Goal: Check status: Check status

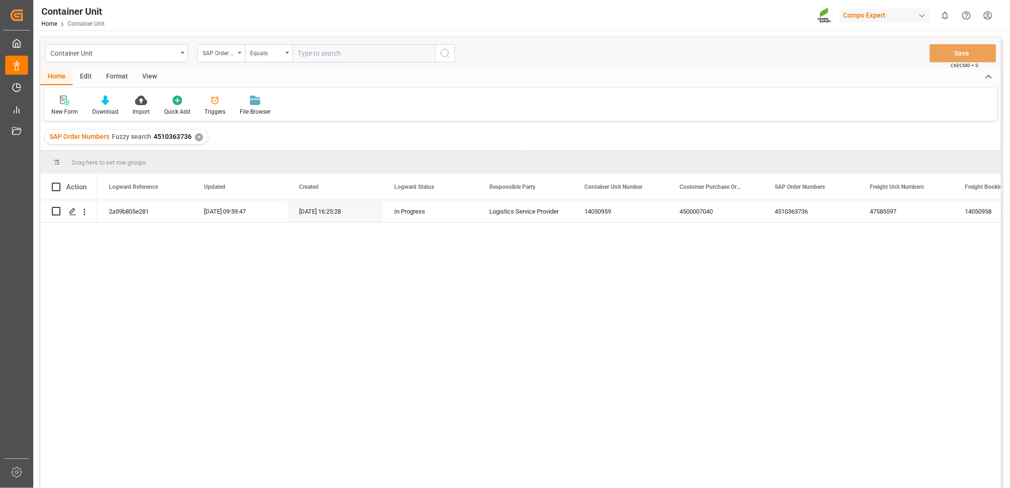
click at [931, 301] on div "2a59b805e281 [DATE] 09:59:47 [DATE] 16:25:28 In Progress Logistics Service Prov…" at bounding box center [550, 347] width 904 height 294
click at [198, 138] on div "✕" at bounding box center [199, 137] width 8 height 8
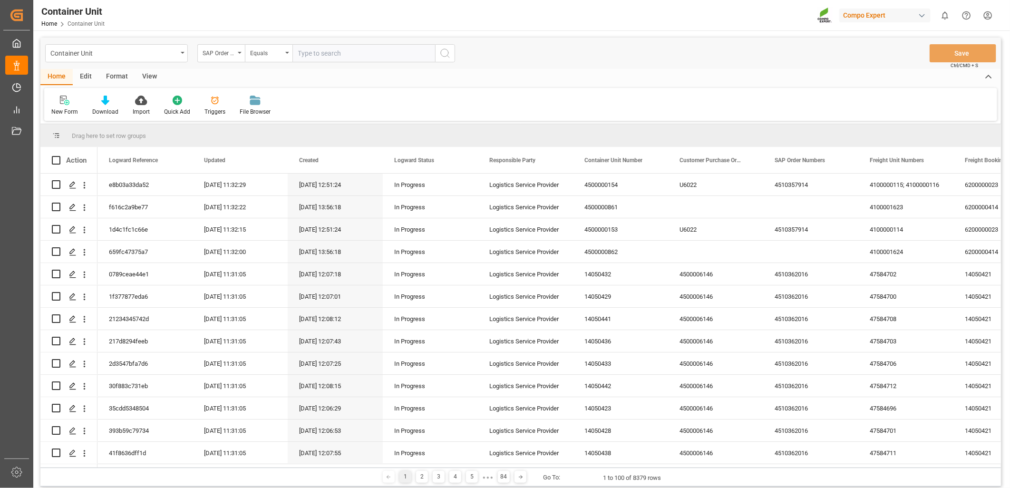
click at [312, 58] on input "text" at bounding box center [364, 53] width 143 height 18
paste input "4510361830"
type input "4510361830;"
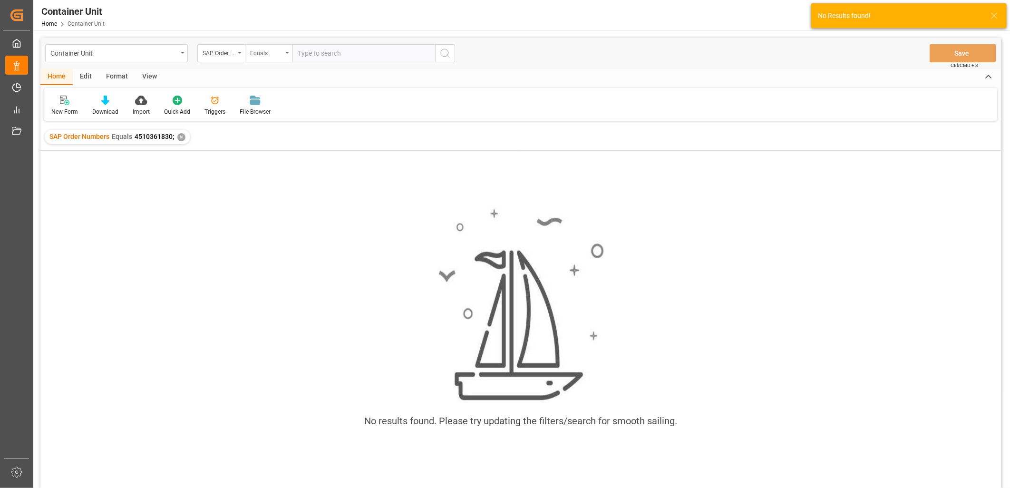
click at [287, 55] on div "Equals" at bounding box center [269, 53] width 48 height 18
click at [269, 119] on div "Fuzzy search" at bounding box center [316, 117] width 142 height 20
paste input "4510361830"
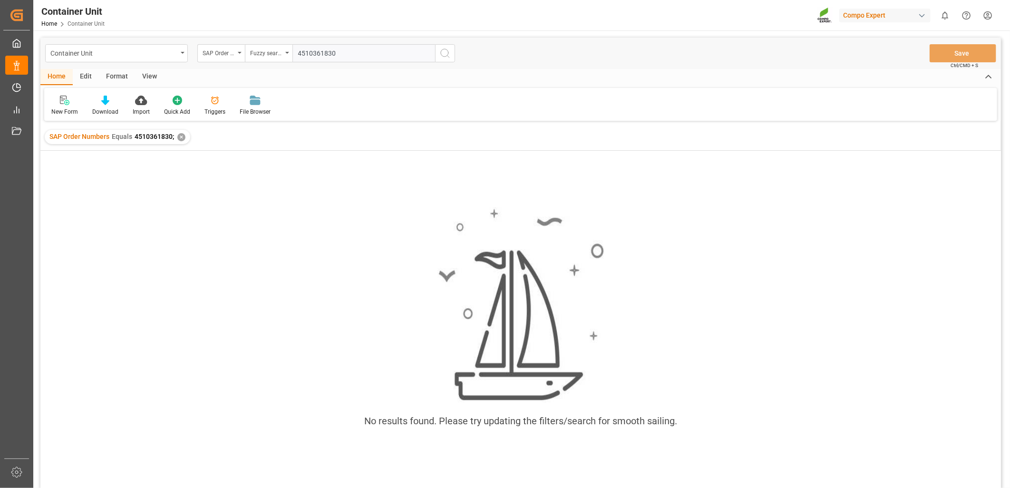
type input "4510361830"
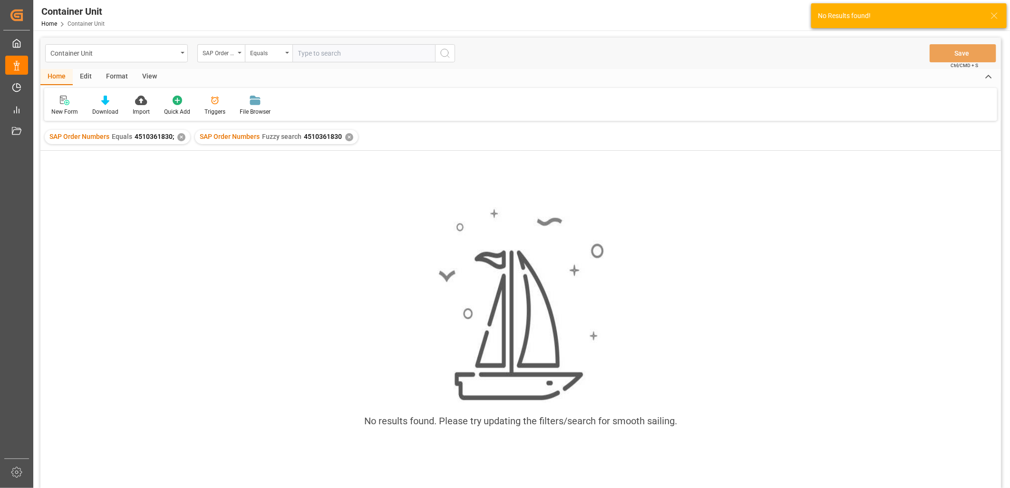
click at [177, 136] on div "✕" at bounding box center [181, 137] width 8 height 8
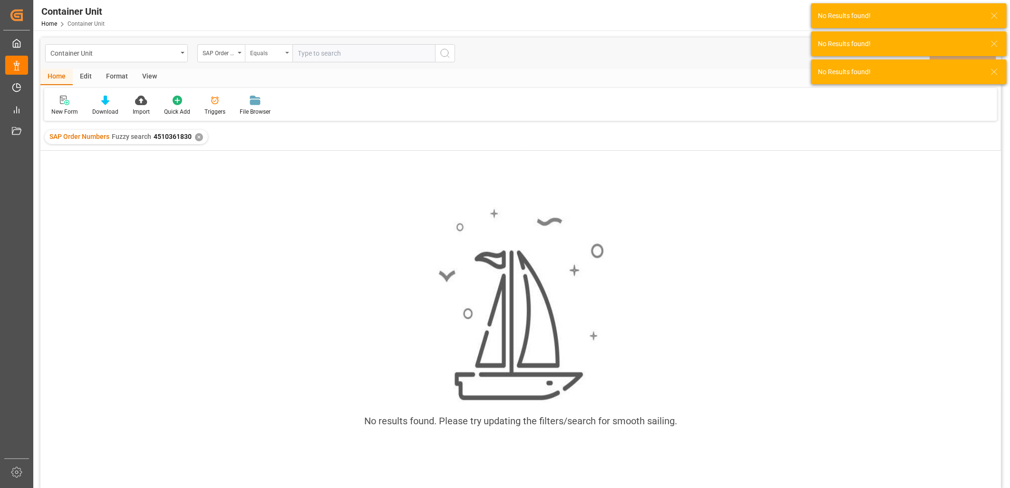
click at [286, 54] on div "Equals" at bounding box center [269, 53] width 48 height 18
click at [200, 136] on div "✕" at bounding box center [199, 137] width 8 height 8
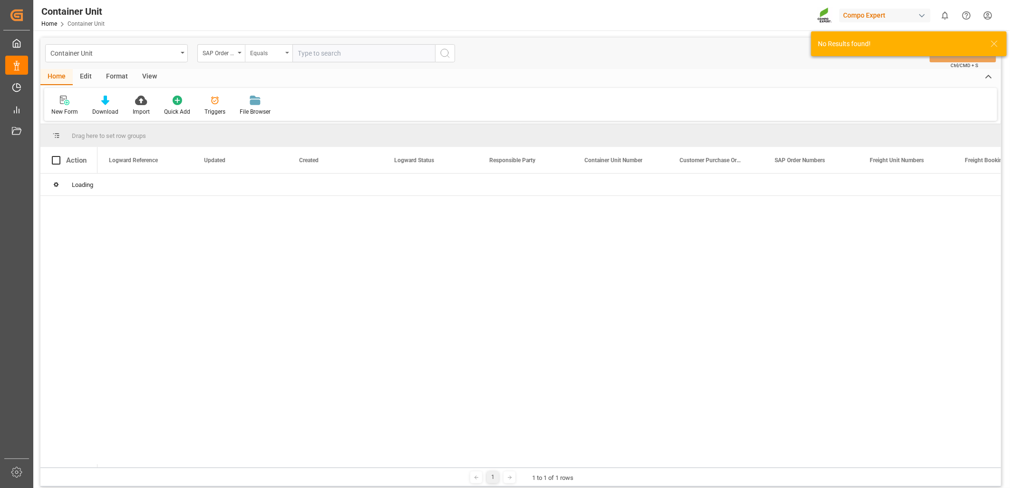
click at [284, 54] on div "Equals" at bounding box center [269, 53] width 48 height 18
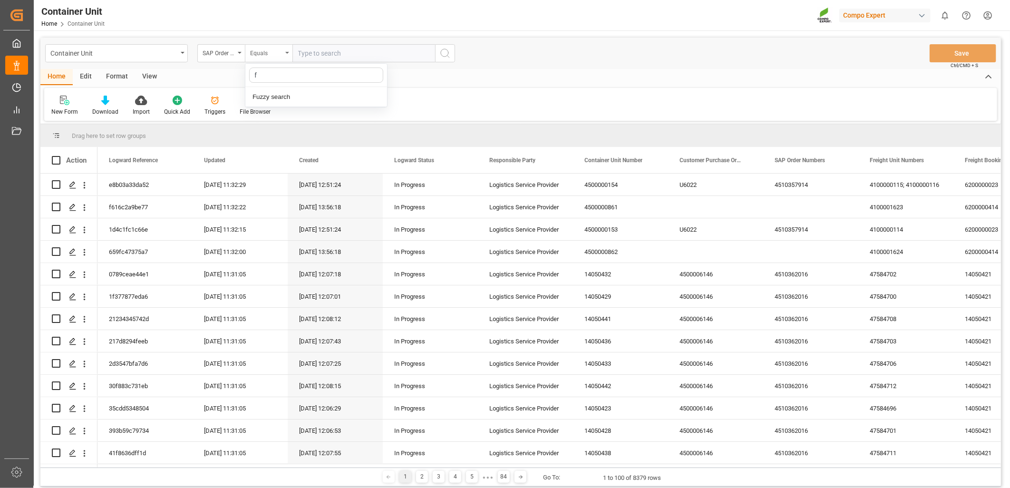
type input "fu"
click at [281, 92] on div "Fuzzy search" at bounding box center [316, 97] width 142 height 20
paste input "4510361830"
type input "4510361830"
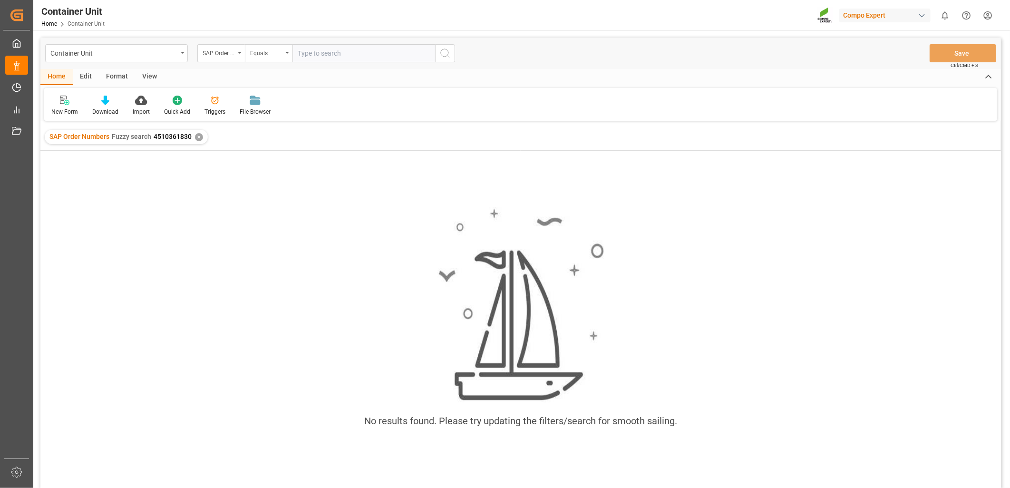
click at [197, 138] on div "✕" at bounding box center [199, 137] width 8 height 8
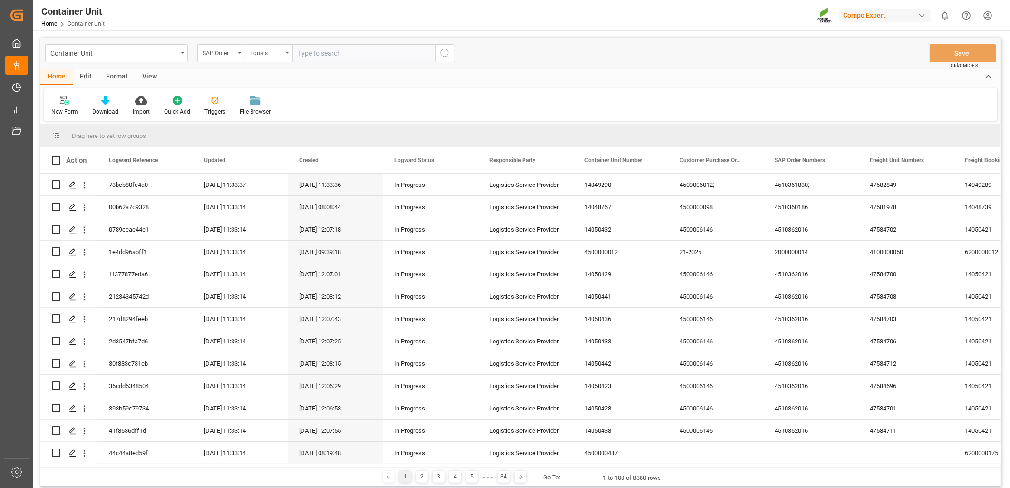
click at [338, 61] on input "text" at bounding box center [364, 53] width 143 height 18
paste input "4510361830"
type input "4510361830;"
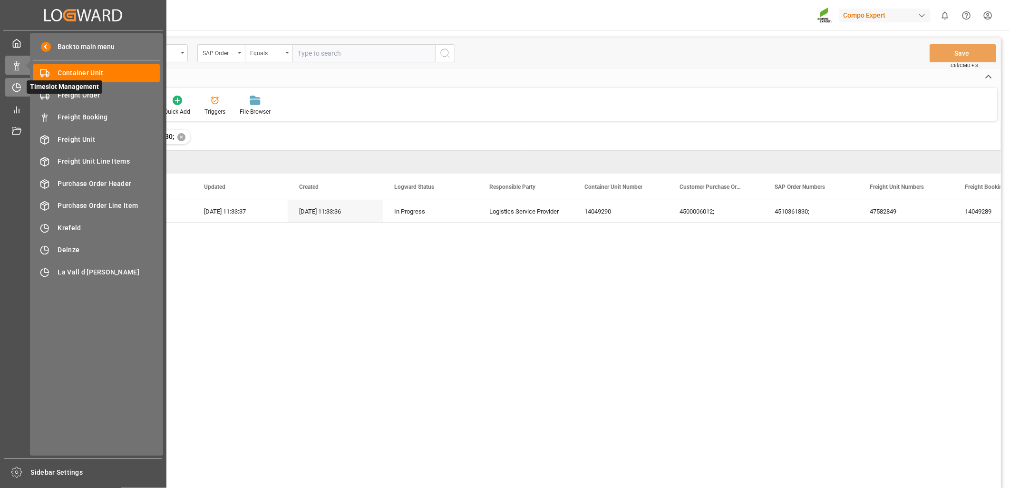
click at [24, 88] on div "Timeslot Management Timeslot Management" at bounding box center [83, 87] width 156 height 19
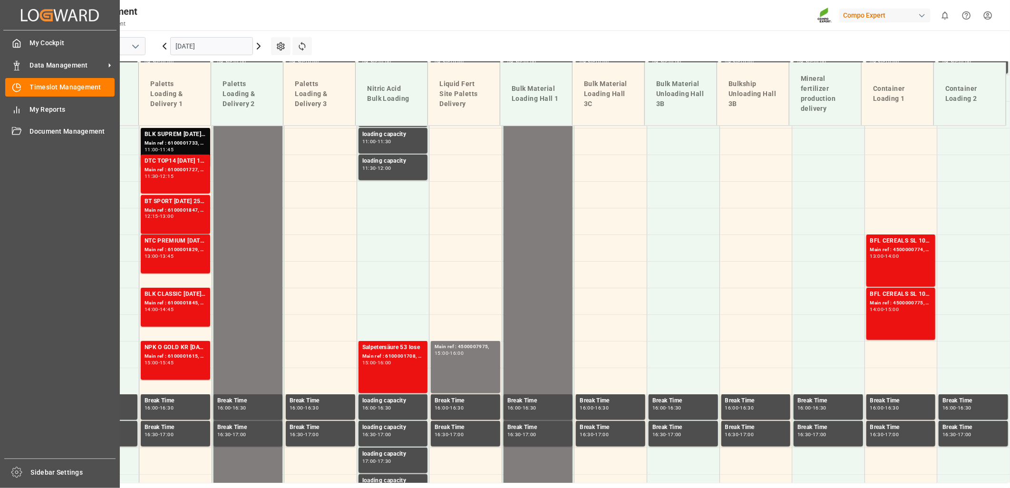
scroll to position [610, 0]
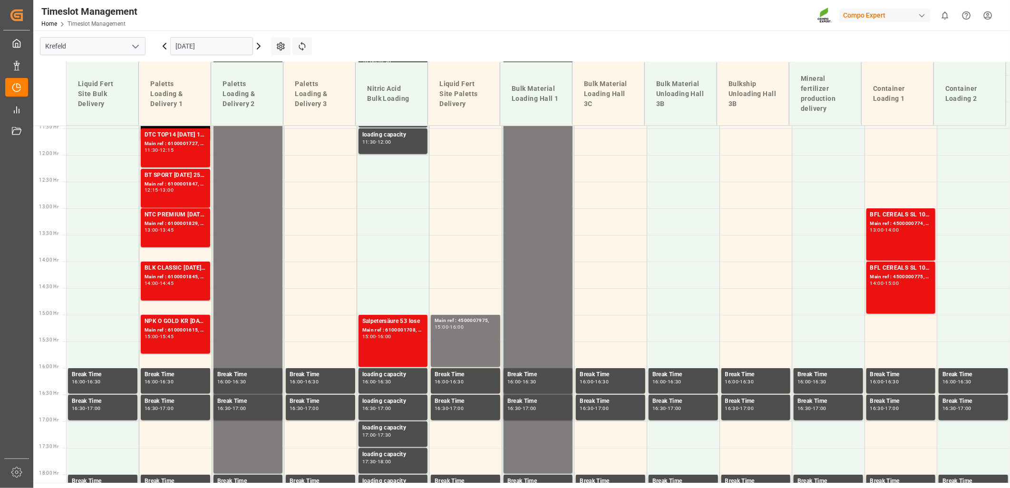
drag, startPoint x: 139, startPoint y: 46, endPoint x: 134, endPoint y: 51, distance: 6.7
click at [138, 46] on icon "open menu" at bounding box center [135, 46] width 11 height 11
click at [103, 110] on div "La Vall d [PERSON_NAME]" at bounding box center [92, 109] width 105 height 21
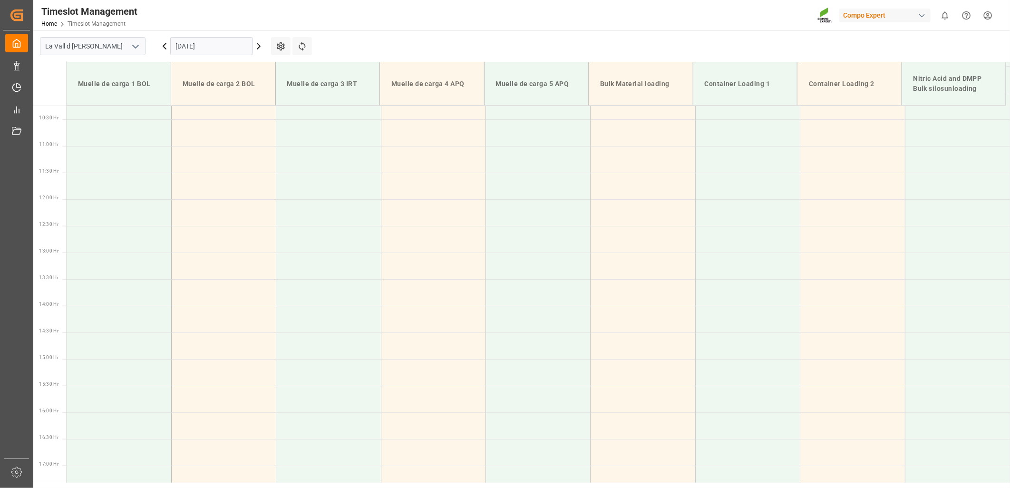
scroll to position [590, 0]
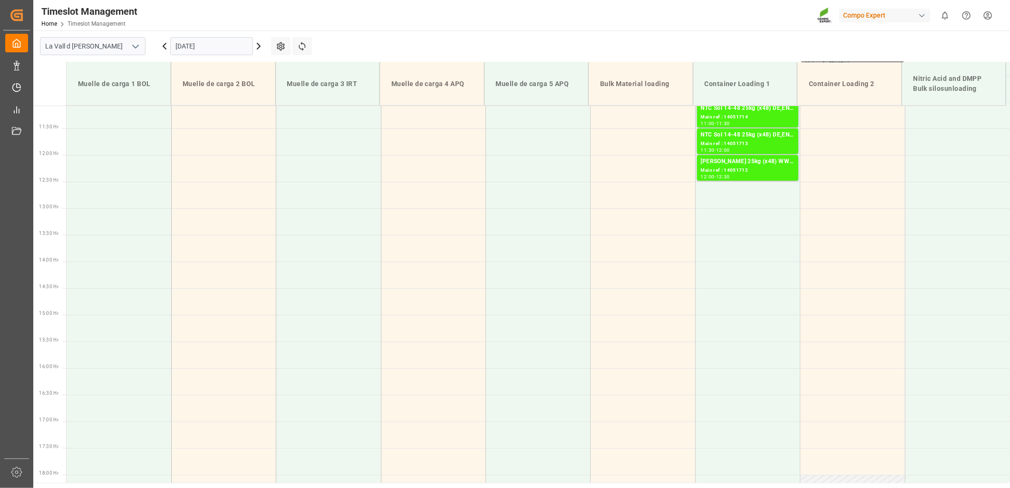
click at [230, 48] on input "[DATE]" at bounding box center [211, 46] width 83 height 18
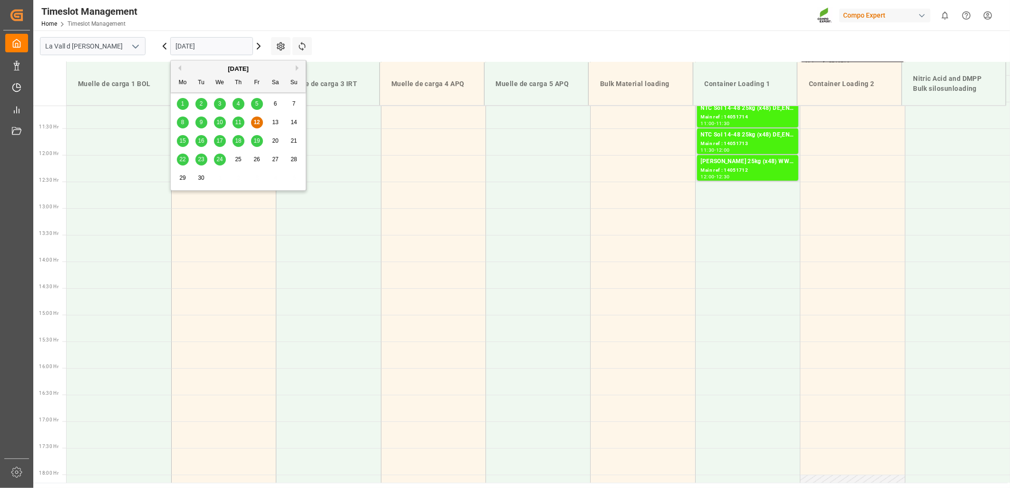
click at [182, 143] on span "15" at bounding box center [182, 140] width 6 height 7
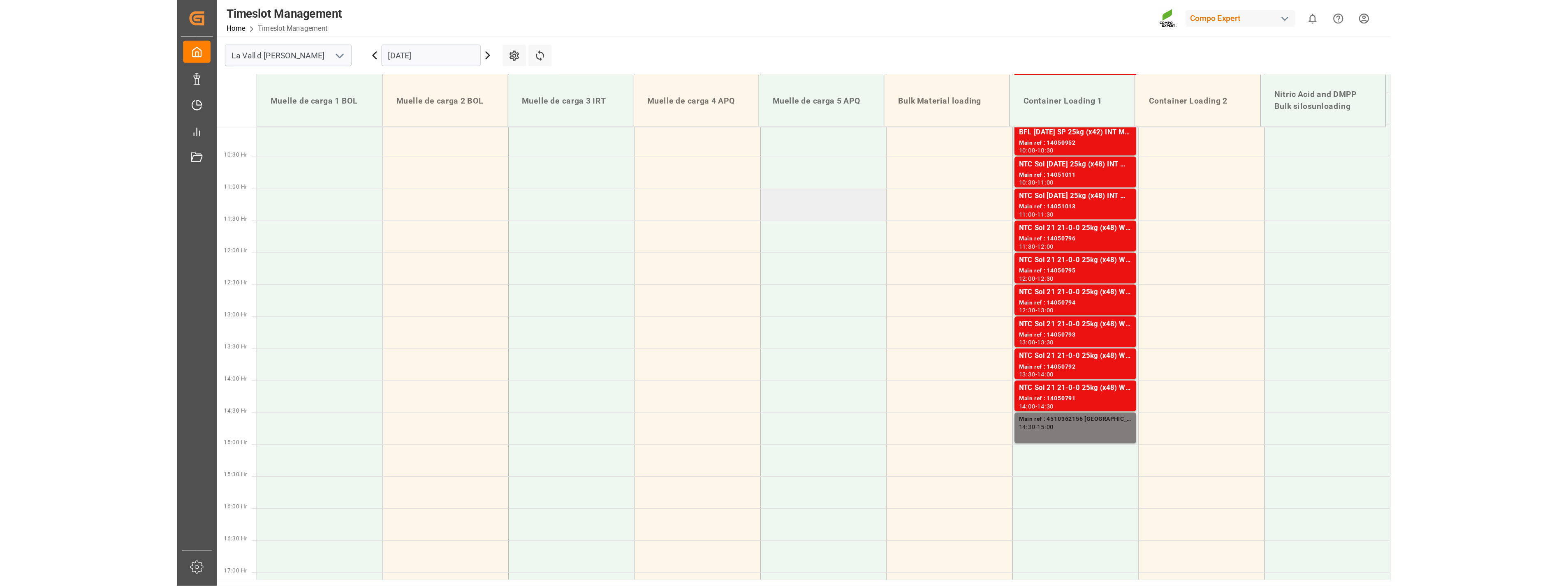
scroll to position [464, 0]
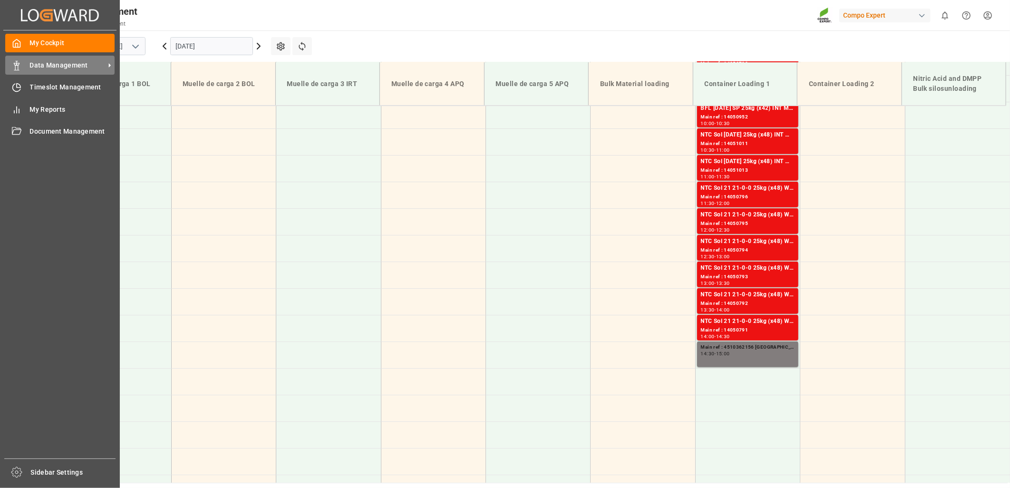
click at [22, 64] on div "Data Management Data Management" at bounding box center [59, 65] width 109 height 19
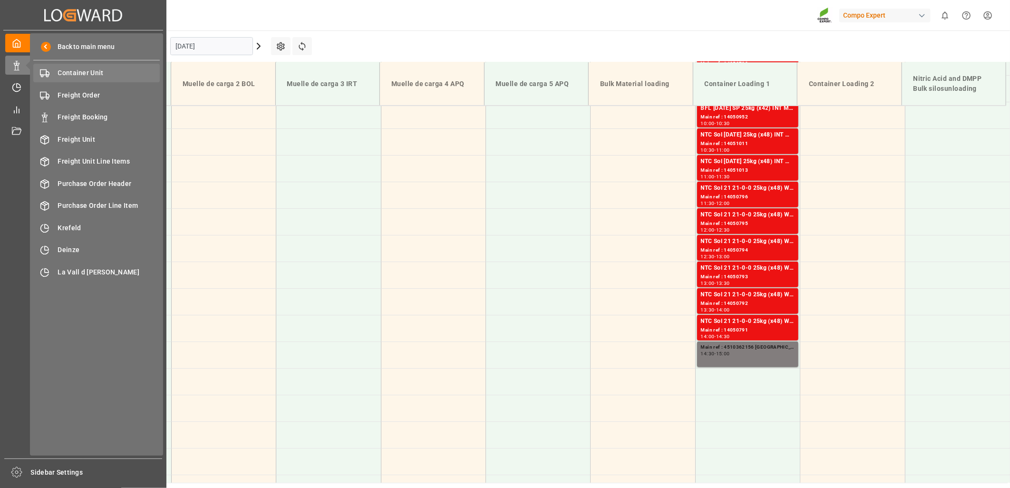
click at [85, 74] on span "Container Unit" at bounding box center [109, 73] width 102 height 10
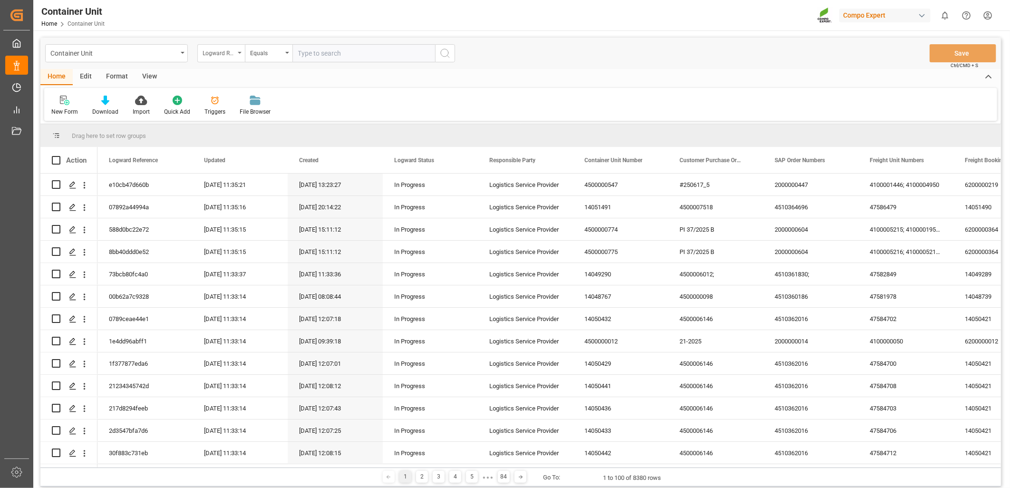
click at [238, 55] on div "Logward Reference" at bounding box center [221, 53] width 48 height 18
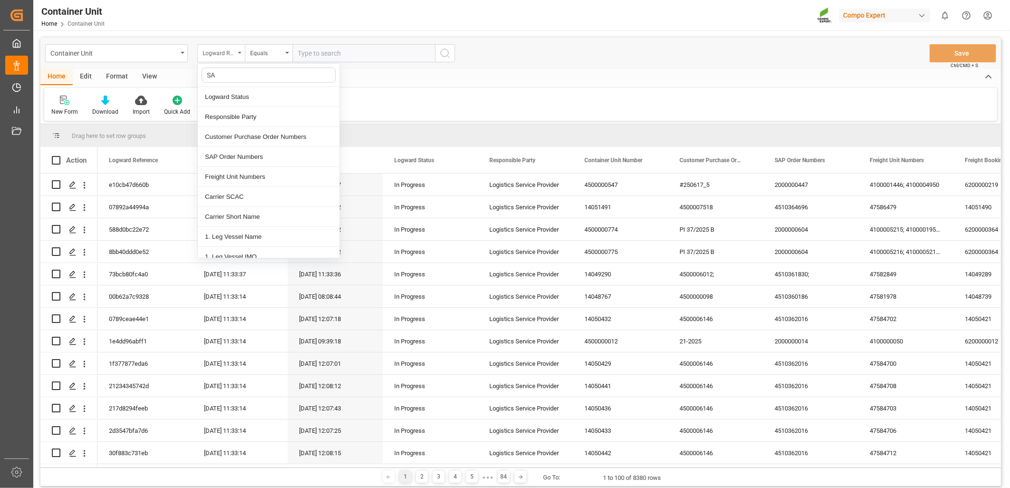
type input "SAP"
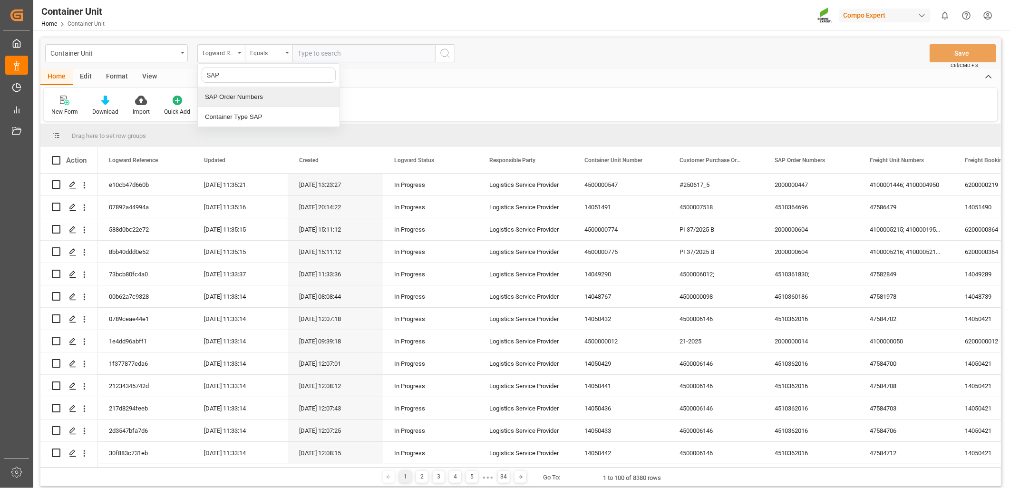
click at [241, 91] on div "SAP Order Numbers" at bounding box center [269, 97] width 142 height 20
click at [340, 56] on input "text" at bounding box center [364, 53] width 143 height 18
paste input "4510361831"
type input "4510361831;"
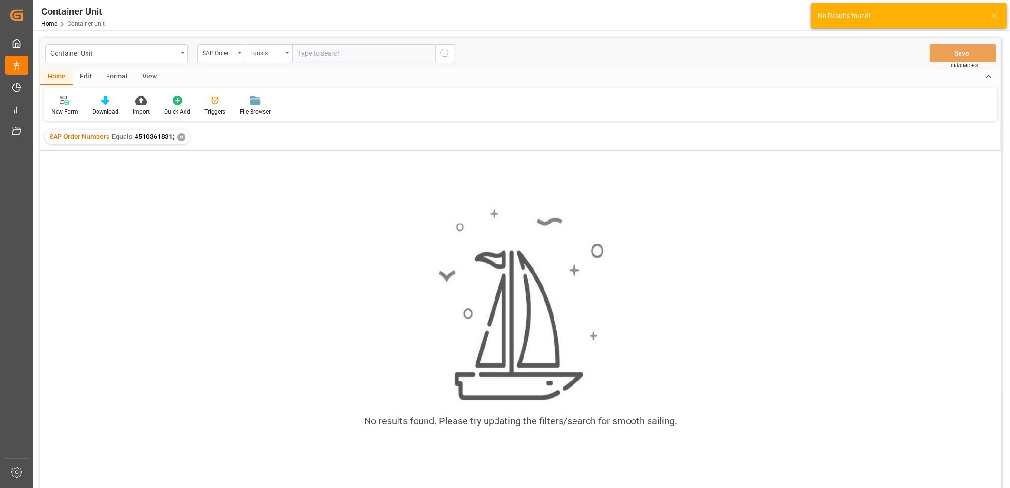
click at [179, 136] on div "✕" at bounding box center [181, 137] width 8 height 8
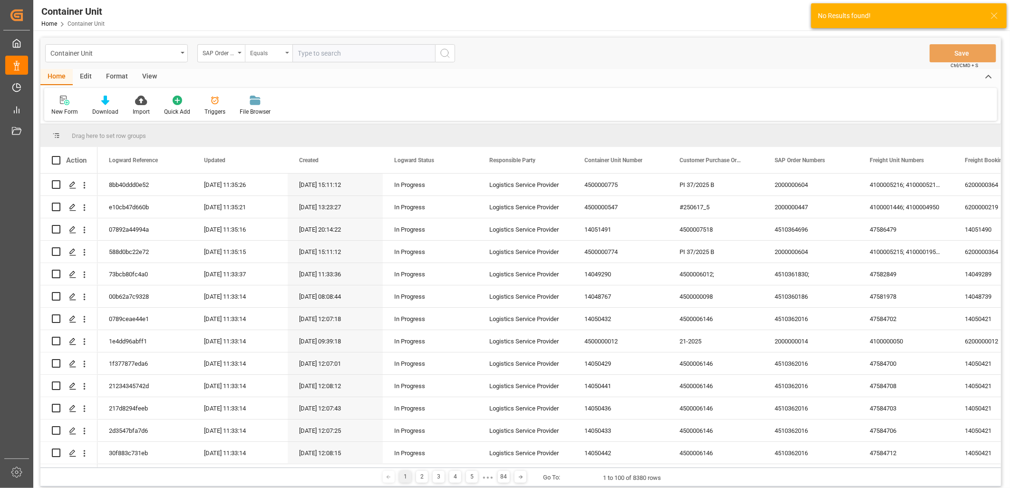
click at [286, 55] on div "Equals" at bounding box center [269, 53] width 48 height 18
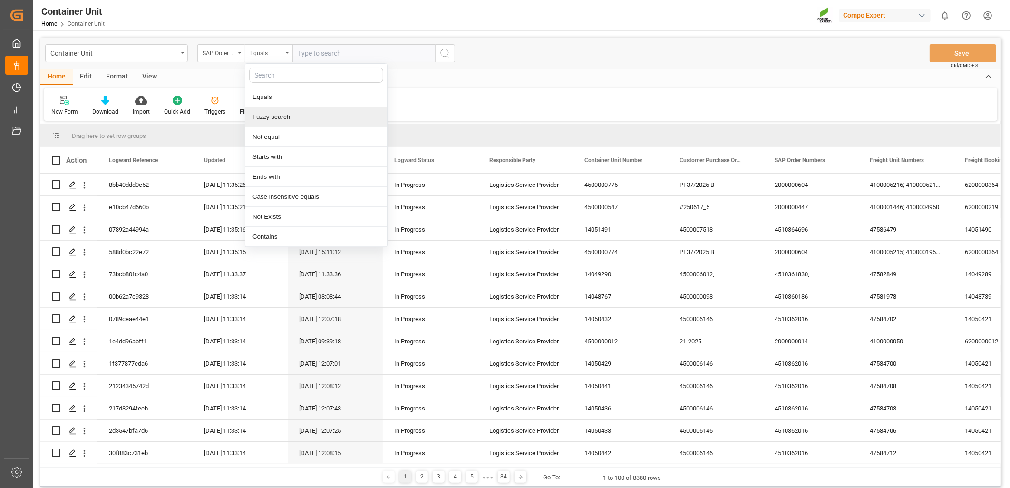
click at [268, 121] on div "Fuzzy search" at bounding box center [316, 117] width 142 height 20
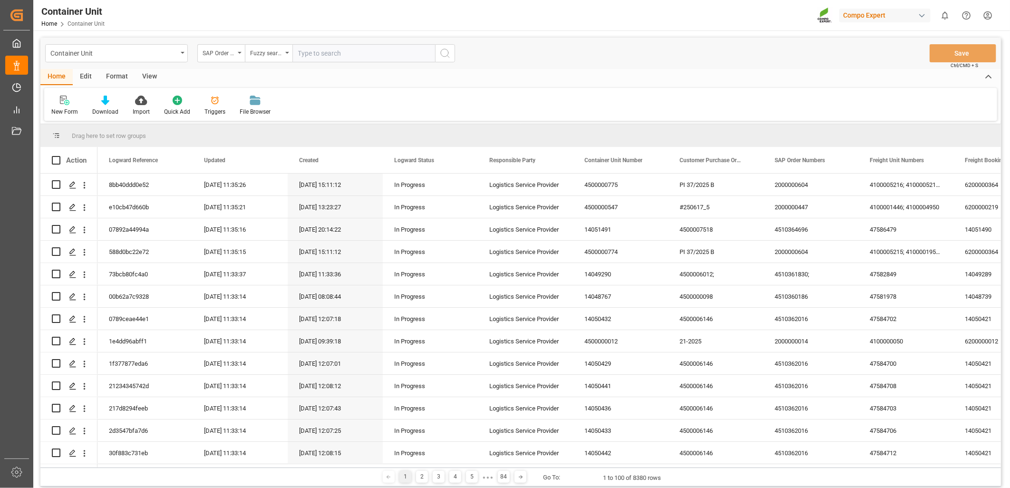
paste input "4510361831"
type input "4510361831"
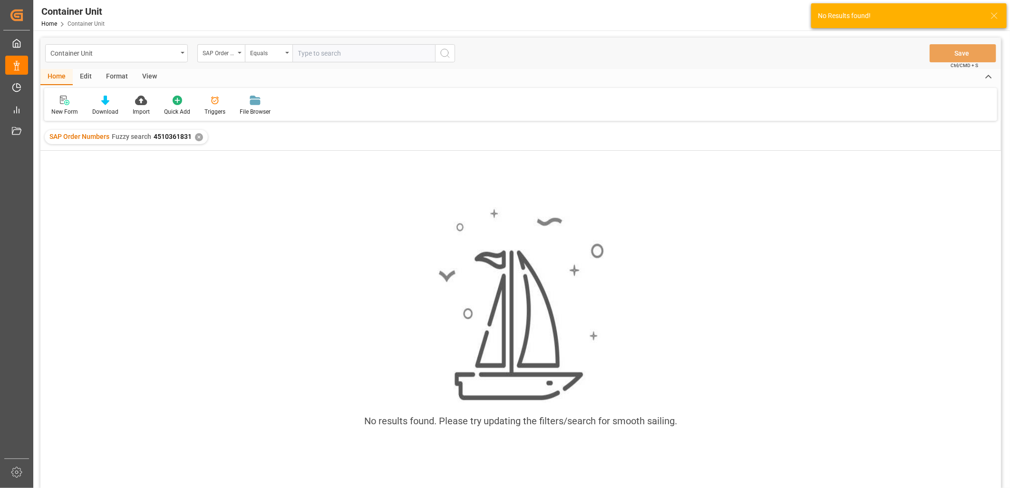
click at [199, 135] on div "✕" at bounding box center [199, 137] width 8 height 8
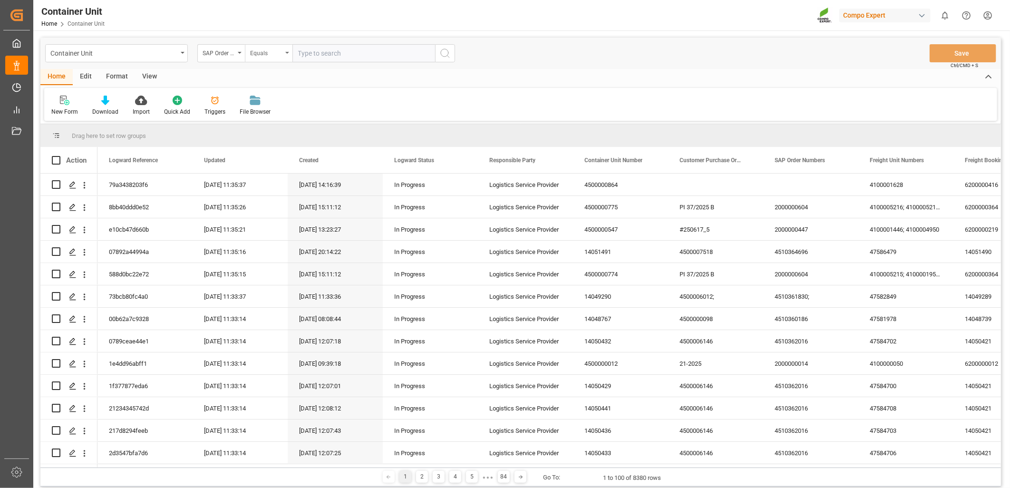
click at [266, 53] on div "Equals" at bounding box center [266, 52] width 32 height 11
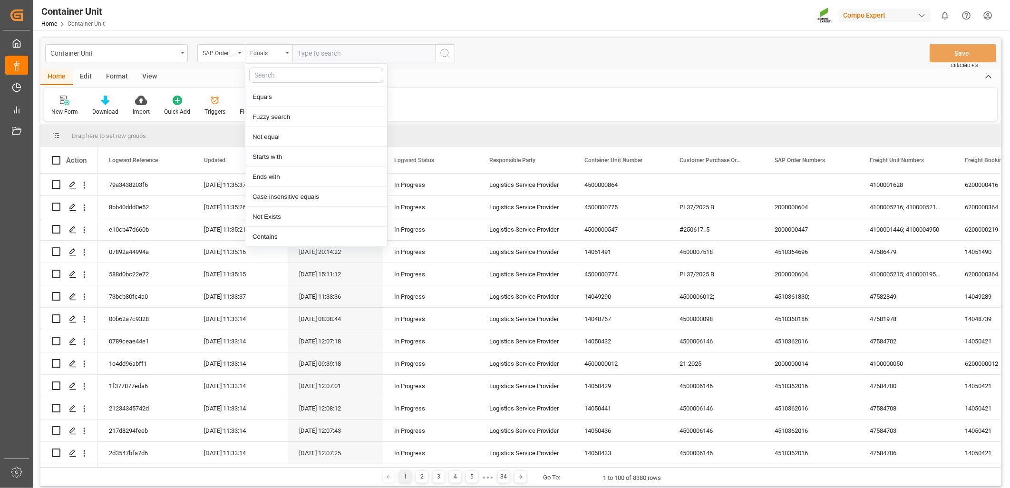
click at [326, 55] on input "text" at bounding box center [364, 53] width 143 height 18
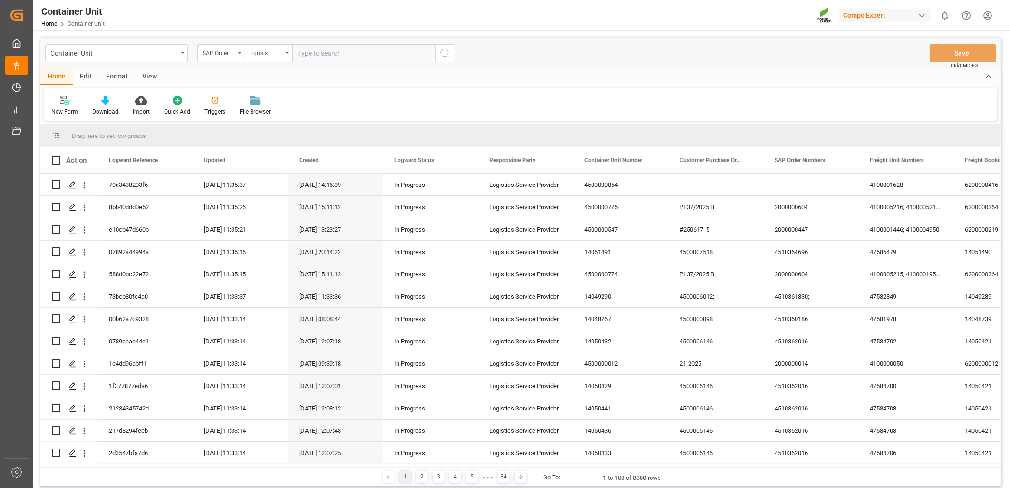
paste input "4510361831"
type input "4510361831;"
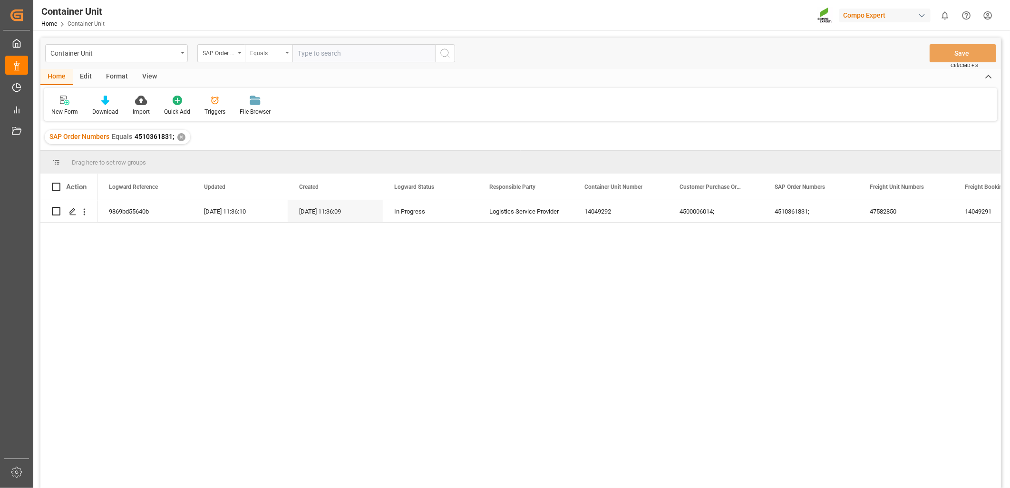
click at [286, 52] on icon "open menu" at bounding box center [287, 53] width 4 height 2
click at [344, 51] on input "text" at bounding box center [364, 53] width 143 height 18
click at [178, 135] on div "✕" at bounding box center [181, 137] width 8 height 8
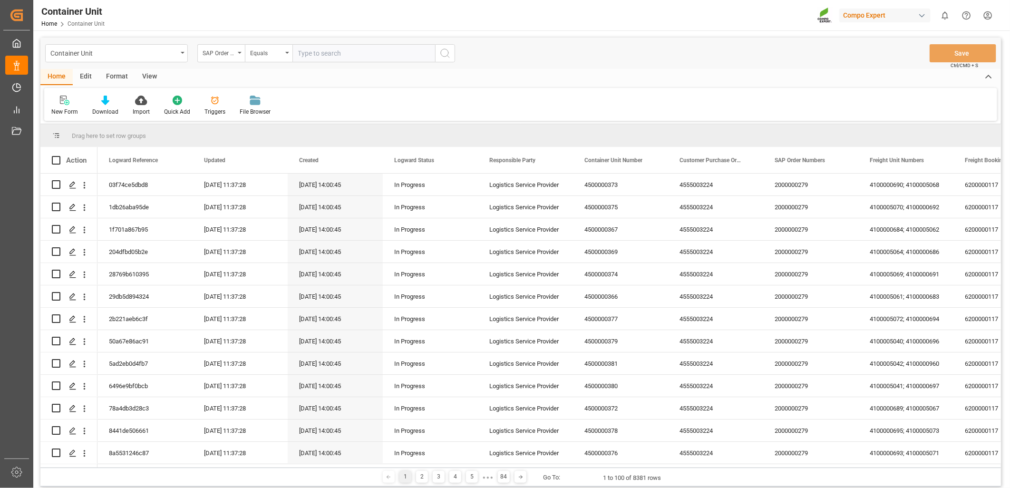
click at [333, 50] on input "text" at bounding box center [364, 53] width 143 height 18
click at [370, 59] on input "text" at bounding box center [364, 53] width 143 height 18
paste input "4510363492"
type input "4510363492"
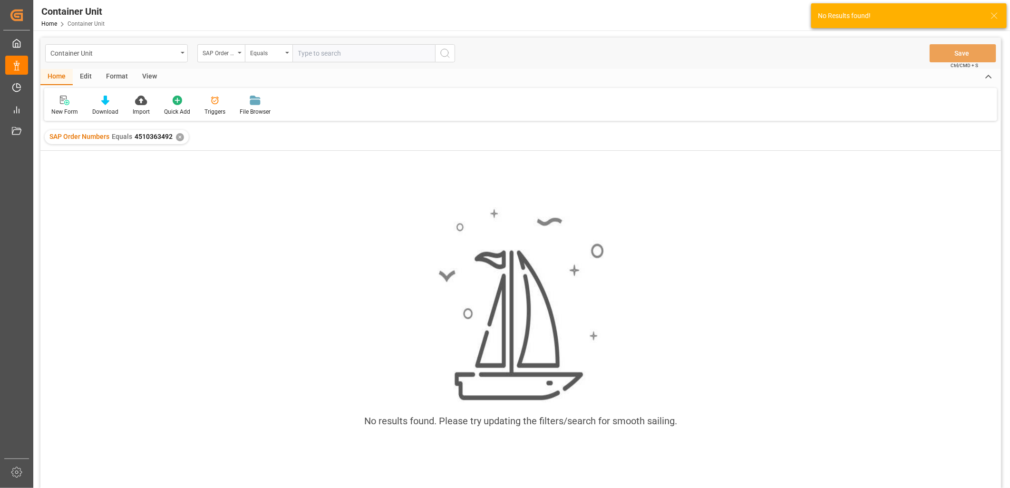
click at [181, 140] on div "✕" at bounding box center [180, 137] width 8 height 8
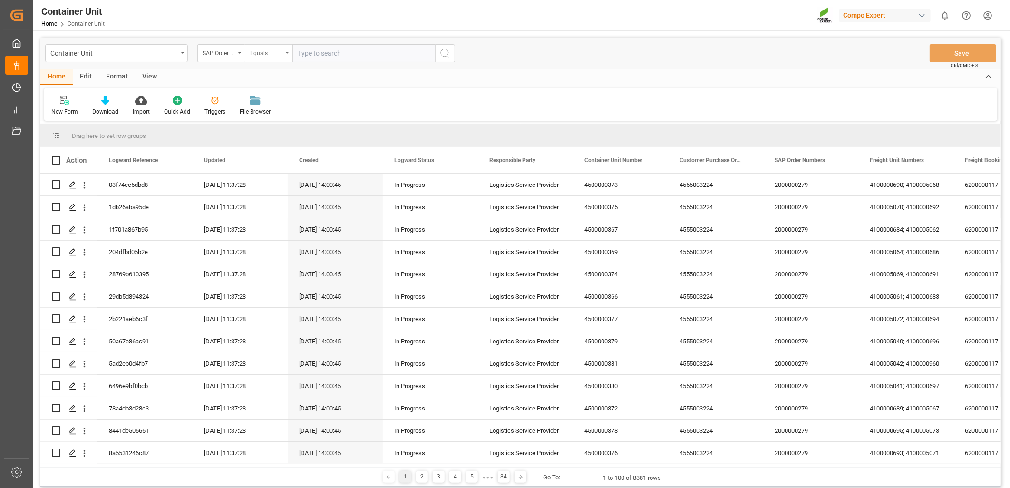
click at [286, 54] on div "Equals" at bounding box center [269, 53] width 48 height 18
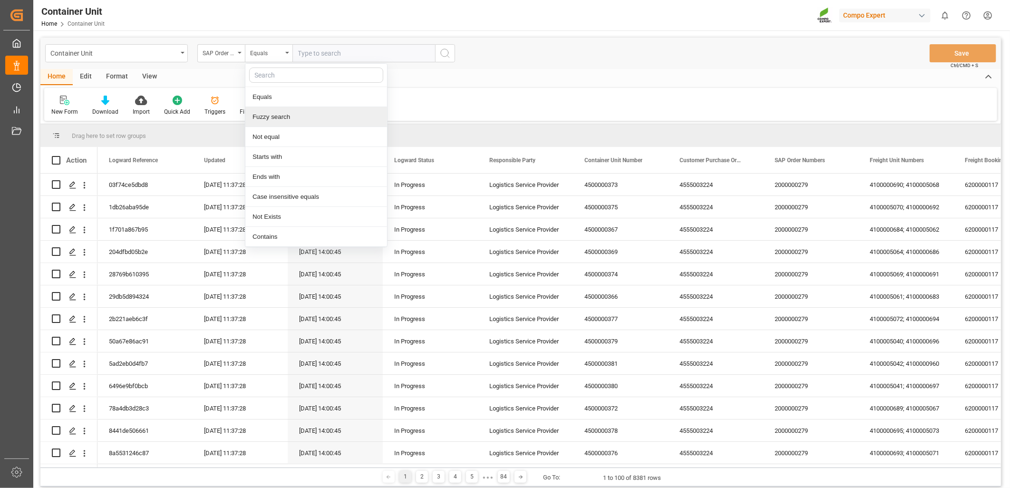
click at [266, 120] on div "Fuzzy search" at bounding box center [316, 117] width 142 height 20
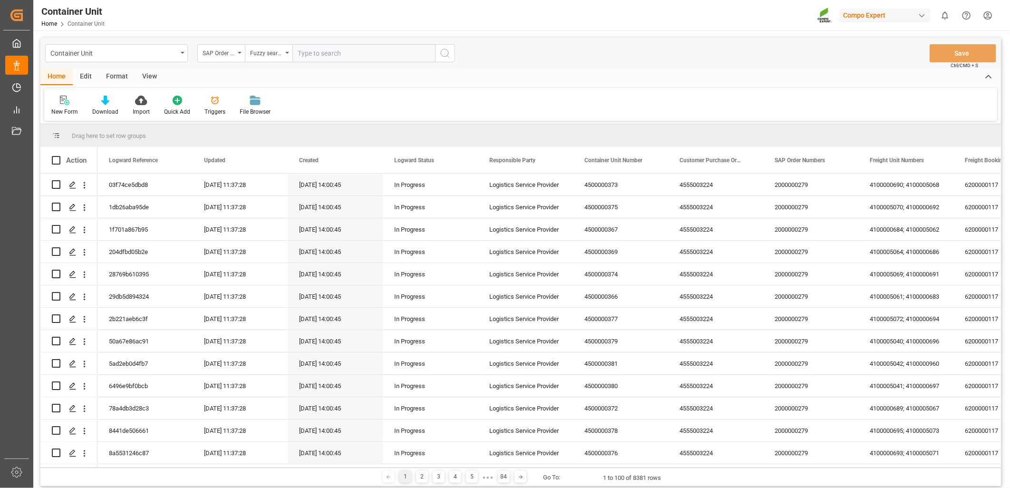
click at [329, 50] on input "text" at bounding box center [364, 53] width 143 height 18
paste input "4510363492"
type input "4510363492"
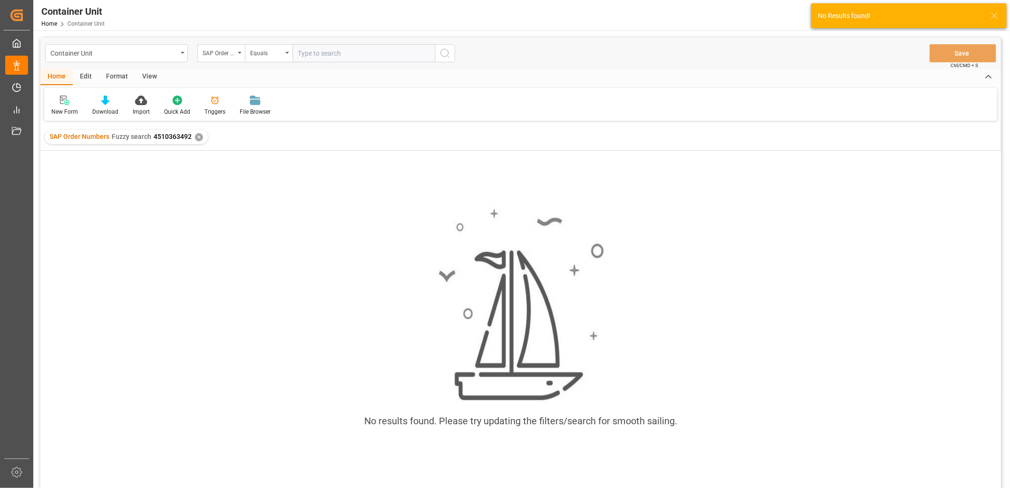
click at [349, 56] on input "text" at bounding box center [364, 53] width 143 height 18
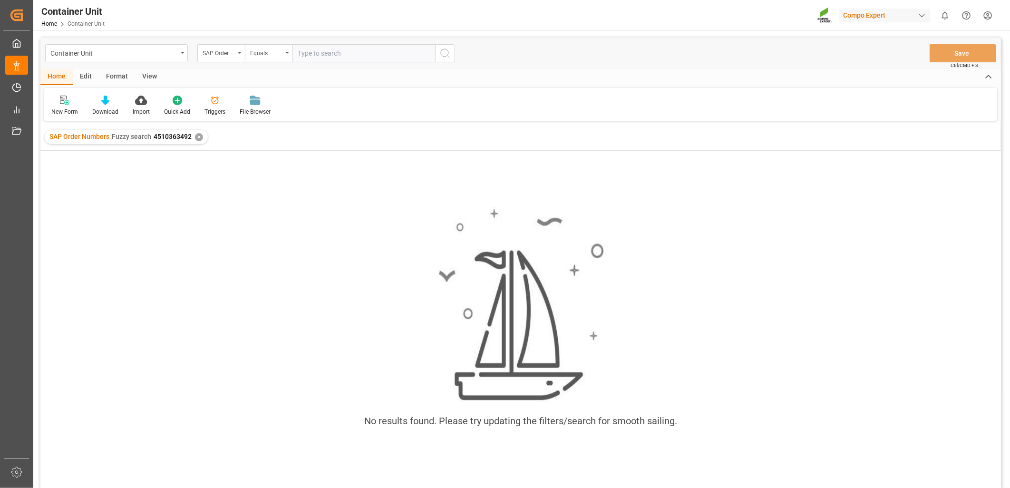
click at [196, 138] on div "✕" at bounding box center [199, 137] width 8 height 8
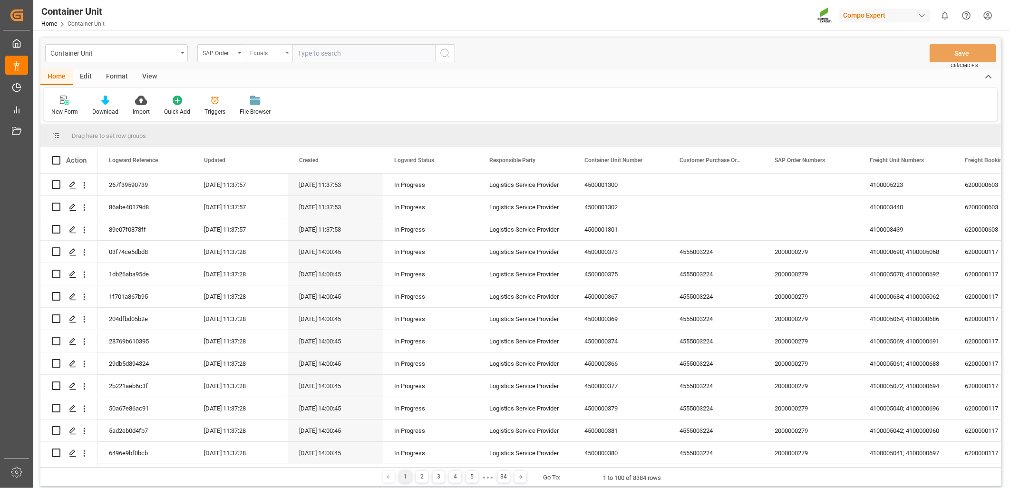
click at [285, 51] on div "Equals" at bounding box center [269, 53] width 48 height 18
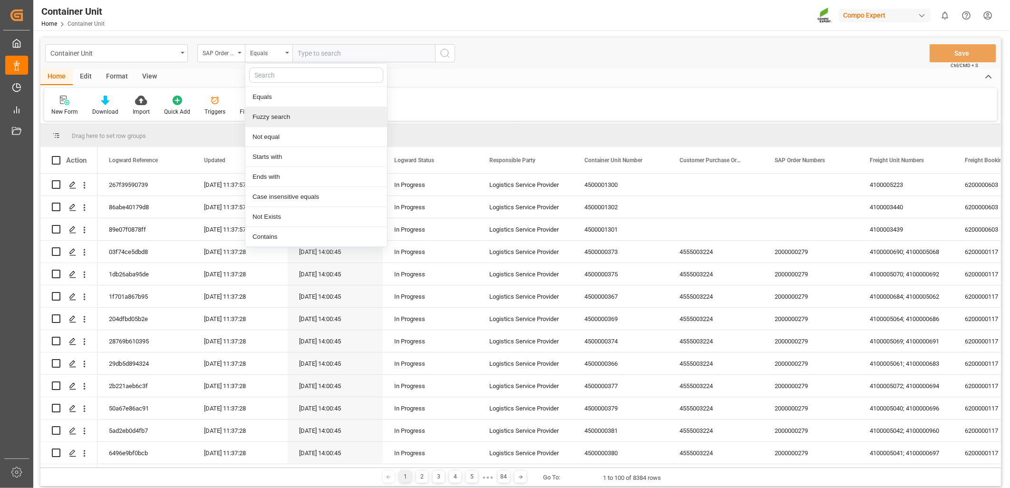
click at [258, 112] on div "Fuzzy search" at bounding box center [316, 117] width 142 height 20
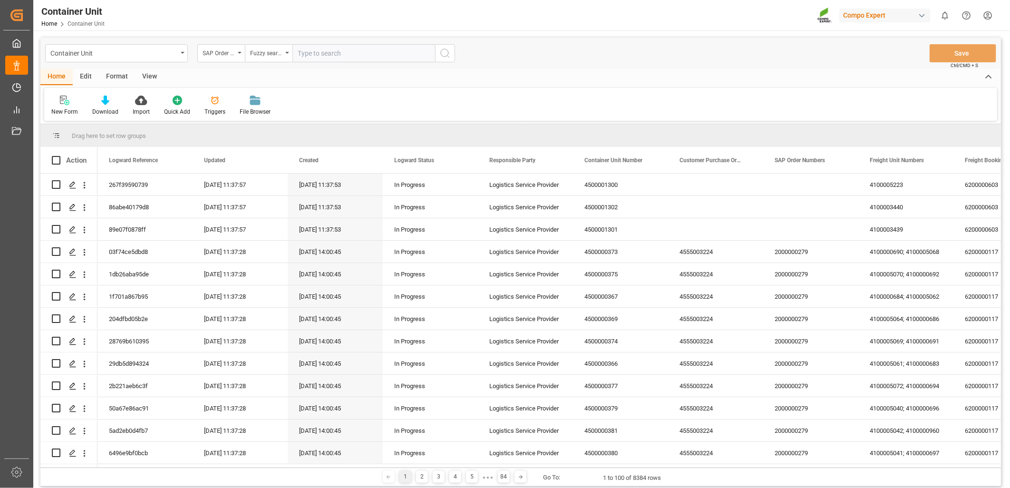
paste input "4510363492"
type input "4510363492"
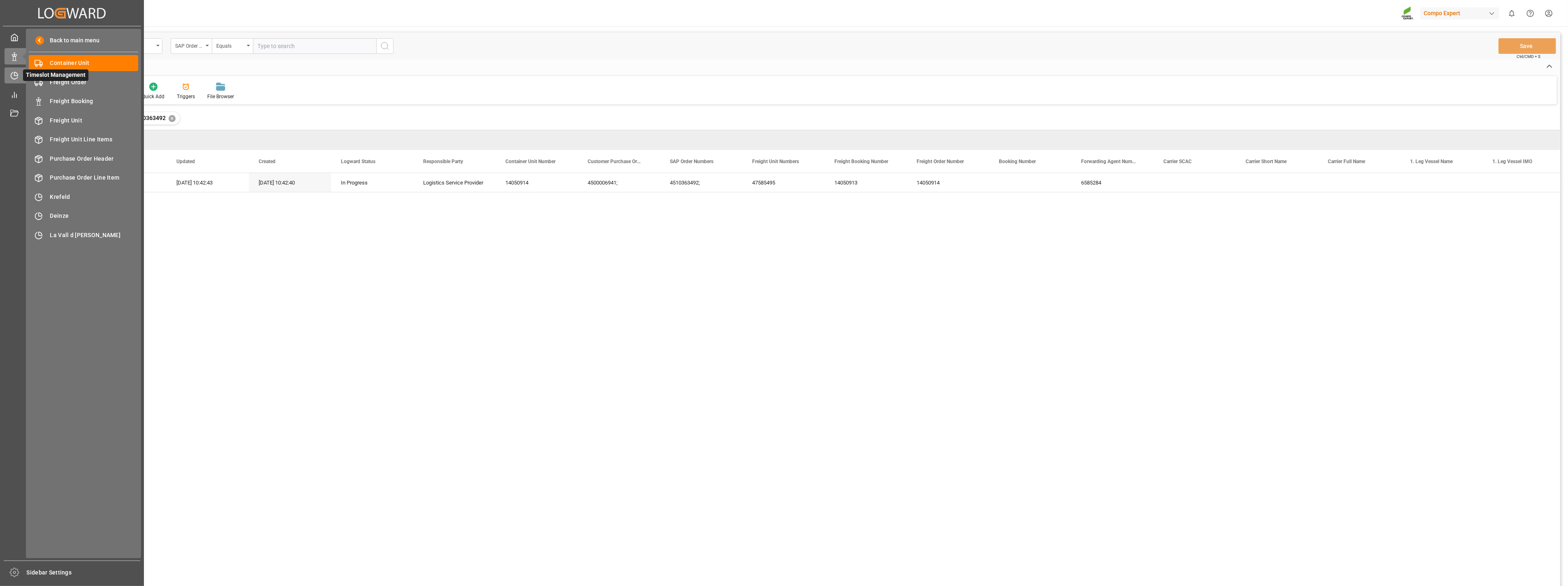
click at [11, 75] on icon at bounding box center [15, 76] width 9 height 9
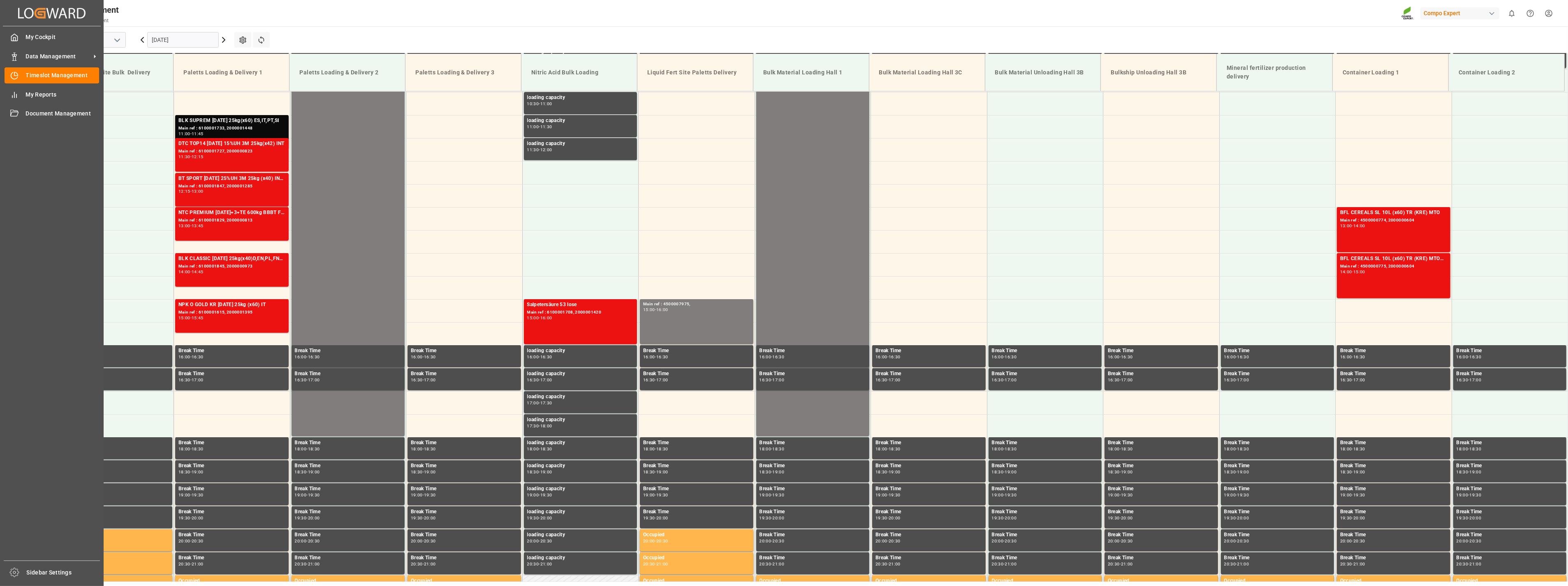
scroll to position [510, 0]
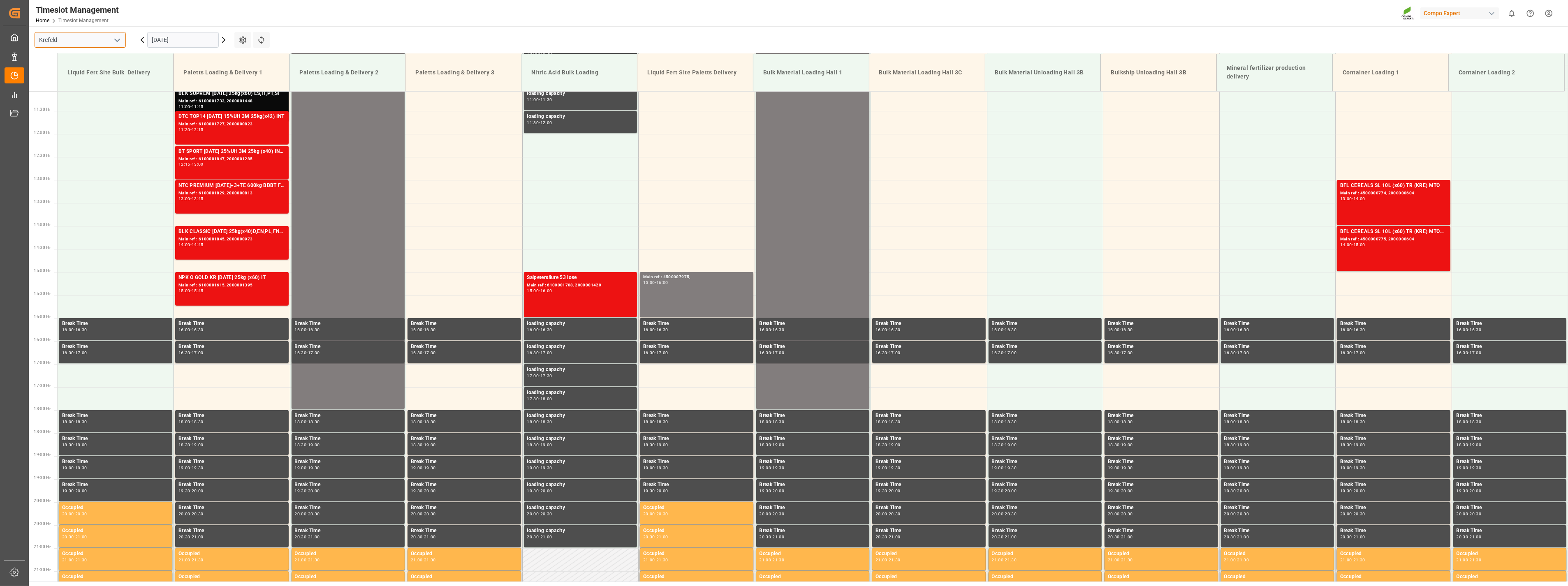
click at [106, 39] on input "Krefeld" at bounding box center [80, 40] width 92 height 16
click at [118, 43] on icon "open menu" at bounding box center [117, 40] width 10 height 10
click at [96, 93] on div "La Vall d [PERSON_NAME]" at bounding box center [80, 94] width 91 height 18
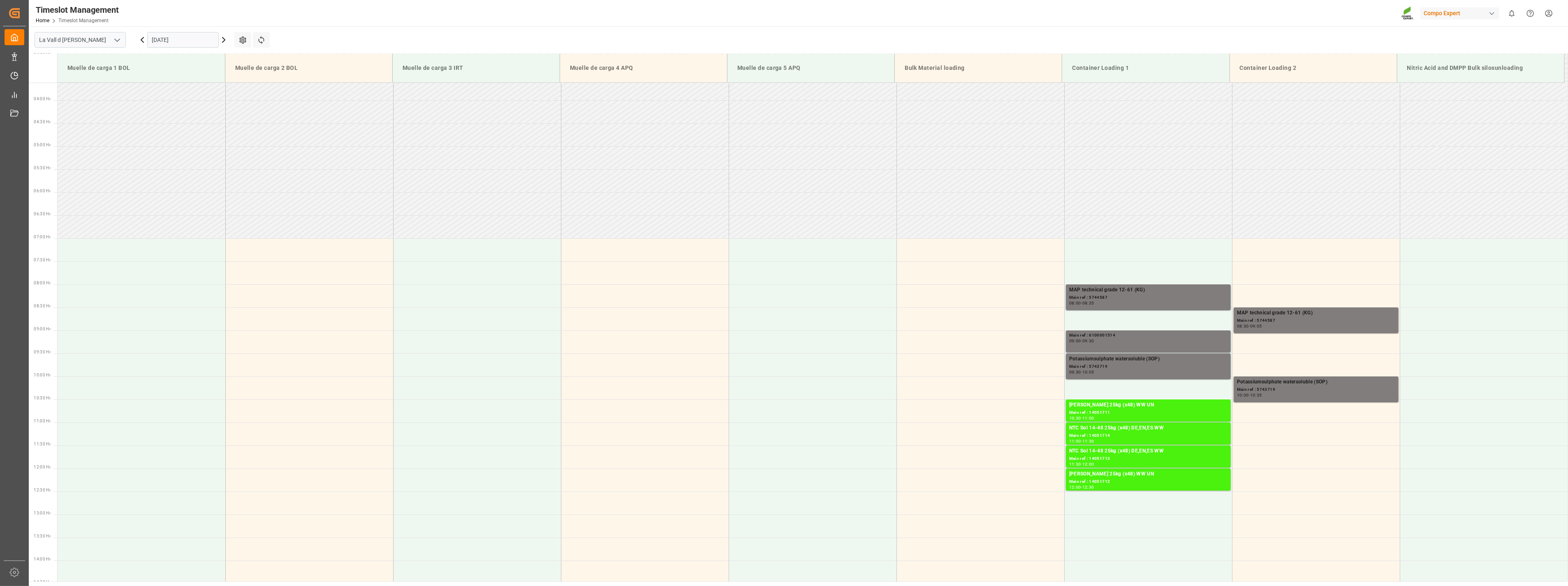
scroll to position [90, 0]
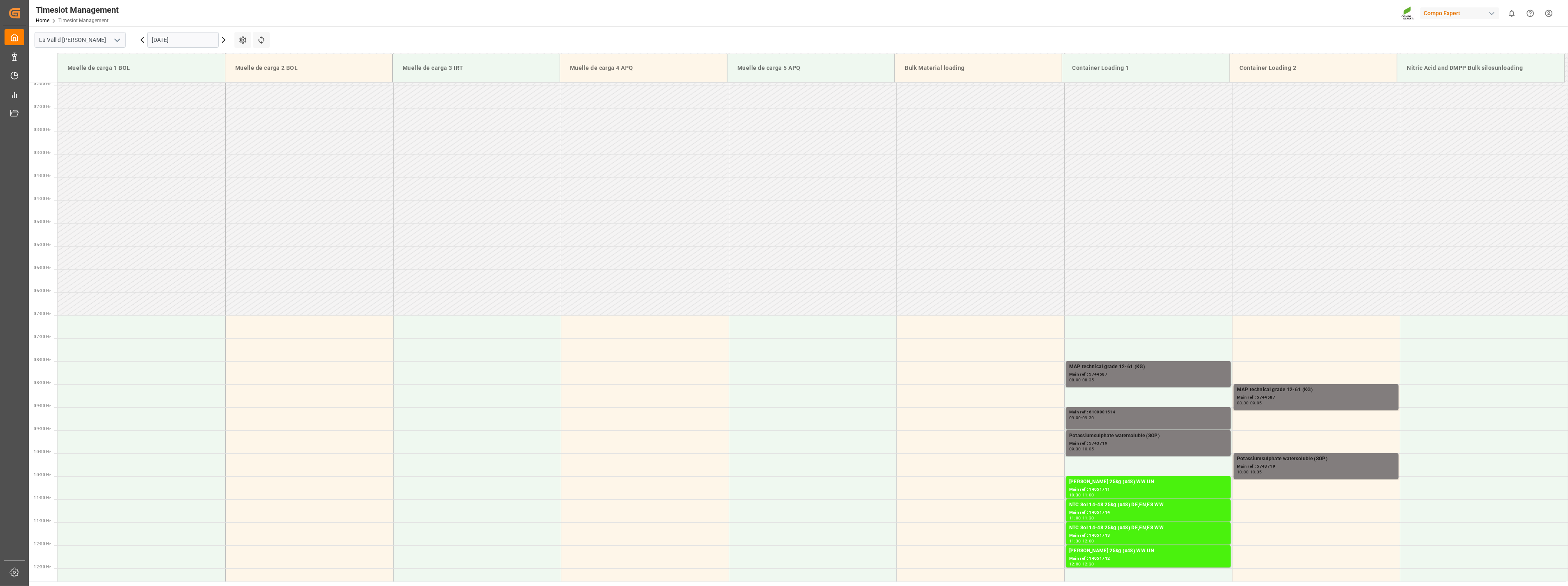
drag, startPoint x: 194, startPoint y: 40, endPoint x: 188, endPoint y: 41, distance: 6.1
click at [191, 41] on input "[DATE]" at bounding box center [182, 40] width 72 height 16
click at [256, 59] on button "Next Month" at bounding box center [258, 59] width 5 height 5
click at [156, 105] on span "6" at bounding box center [157, 105] width 3 height 6
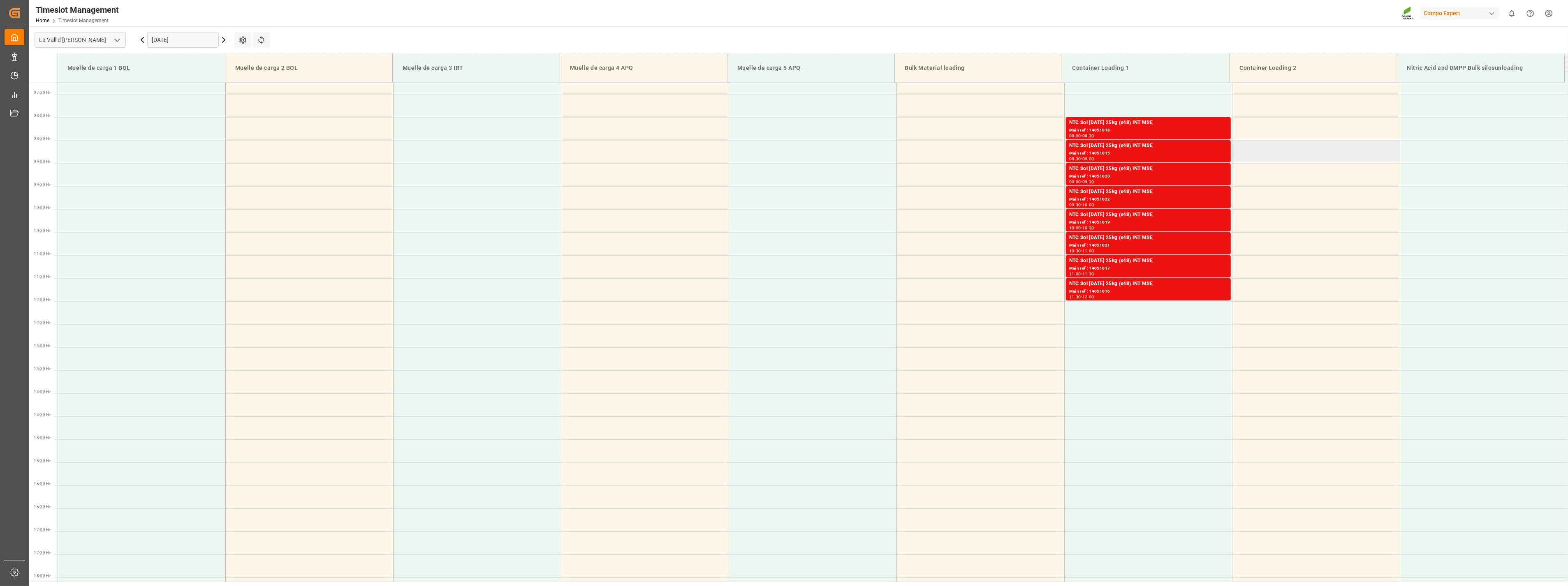
scroll to position [318, 0]
